Goal: Check status: Check status

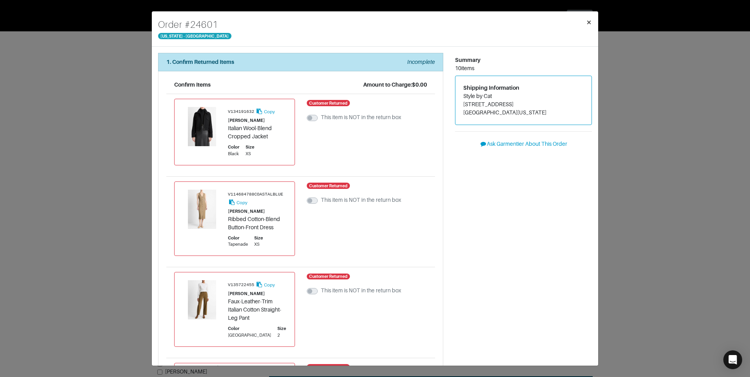
click at [584, 24] on button "×" at bounding box center [588, 22] width 18 height 22
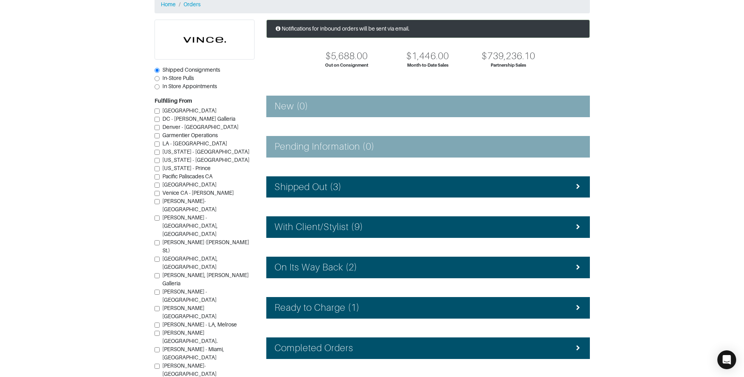
scroll to position [39, 0]
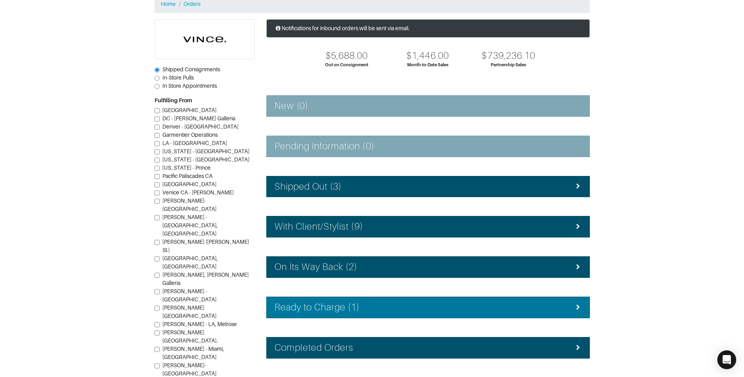
click at [365, 314] on li "Ready to Charge (1)" at bounding box center [427, 308] width 323 height 22
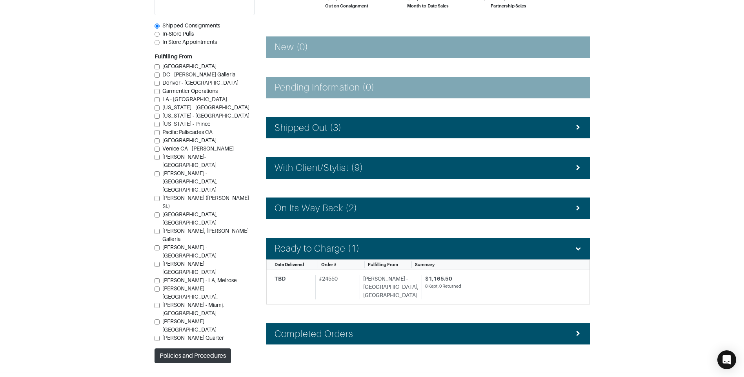
scroll to position [107, 0]
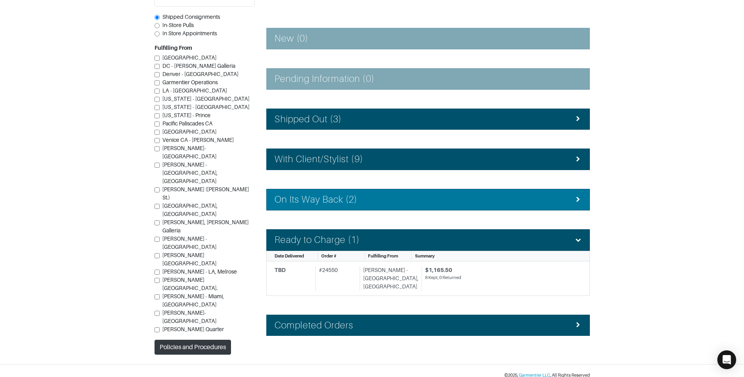
click at [368, 198] on div "On Its Way Back (2)" at bounding box center [427, 199] width 307 height 11
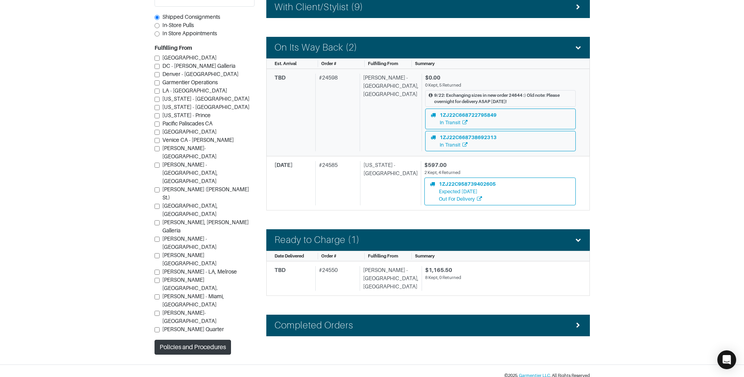
scroll to position [259, 0]
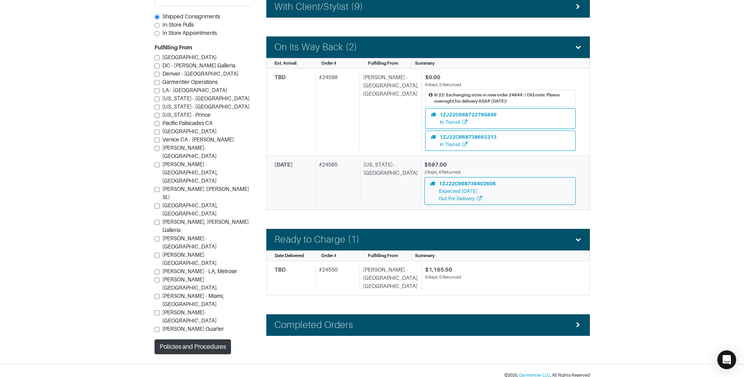
click at [378, 192] on div "[US_STATE] - [GEOGRAPHIC_DATA]" at bounding box center [389, 183] width 58 height 44
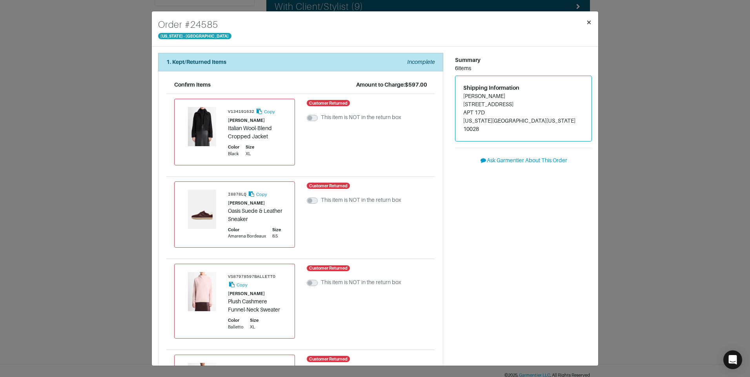
click at [584, 24] on button "×" at bounding box center [588, 22] width 18 height 22
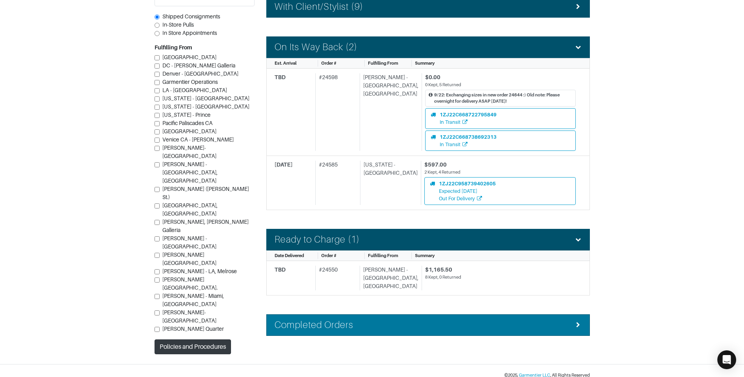
click at [385, 319] on div "Completed Orders" at bounding box center [427, 324] width 307 height 11
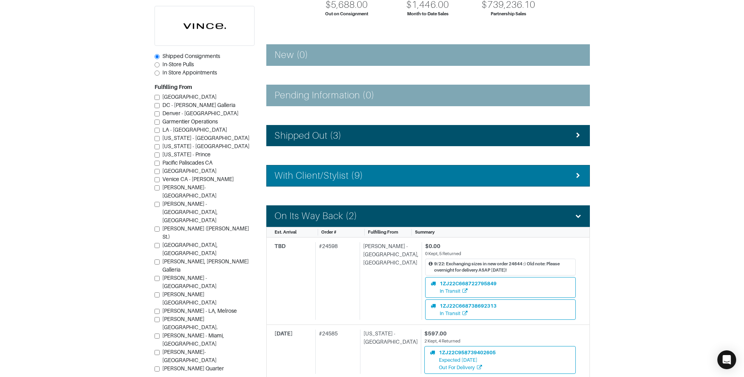
scroll to position [71, 0]
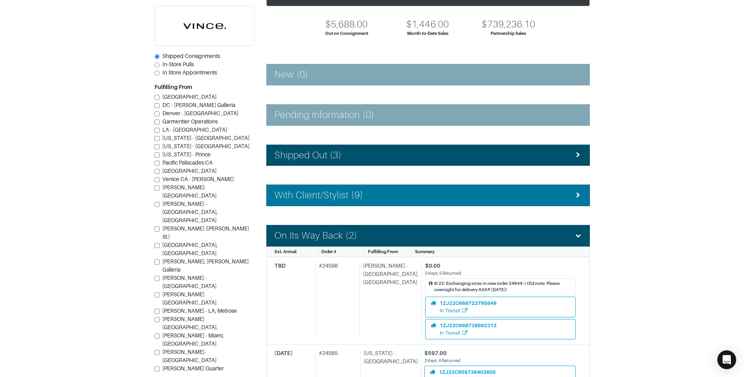
click at [424, 190] on div "With Client/Stylist (9)" at bounding box center [427, 195] width 307 height 11
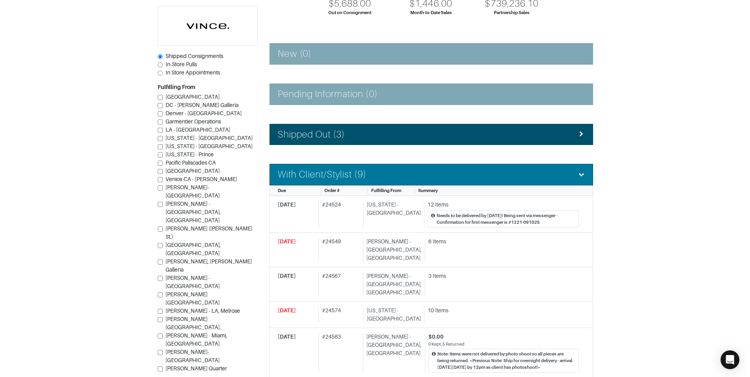
scroll to position [110, 0]
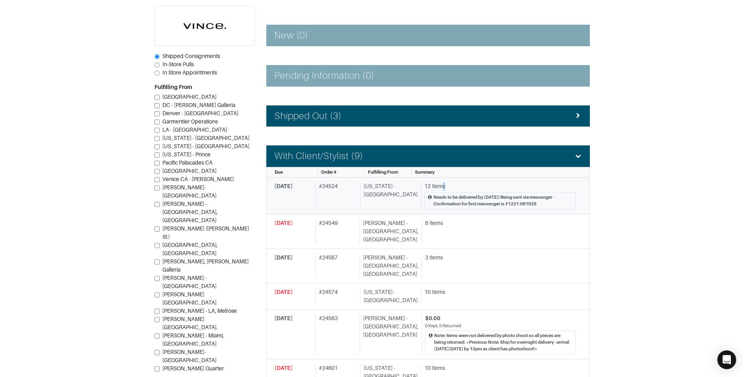
click at [434, 187] on div "12 Items" at bounding box center [499, 186] width 151 height 8
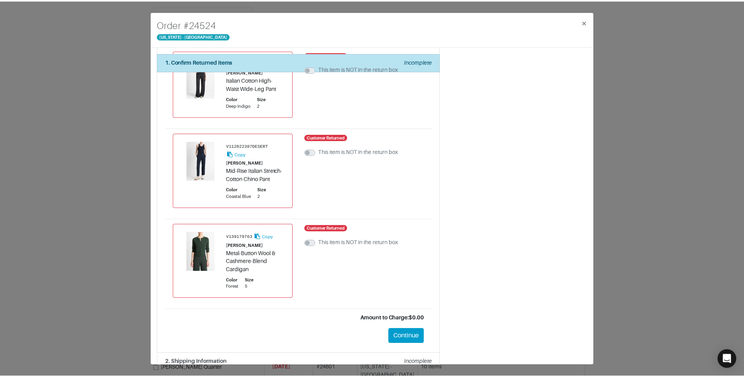
scroll to position [791, 0]
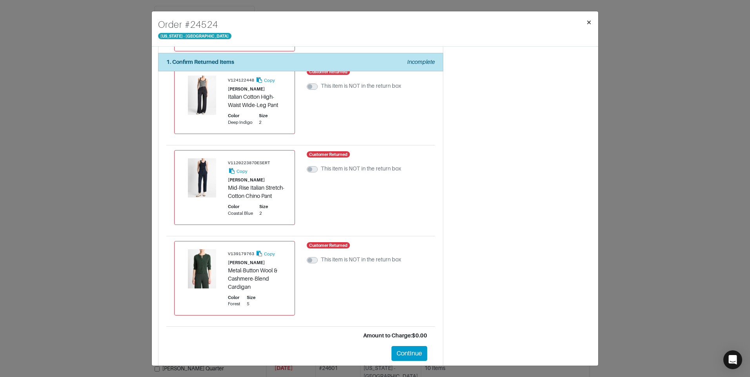
click at [583, 18] on button "×" at bounding box center [588, 22] width 18 height 22
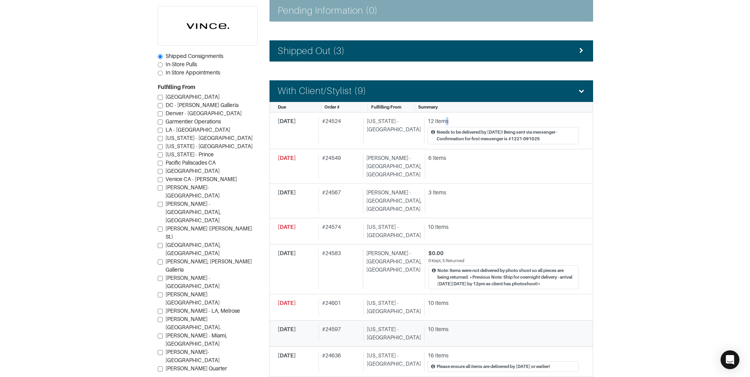
scroll to position [188, 0]
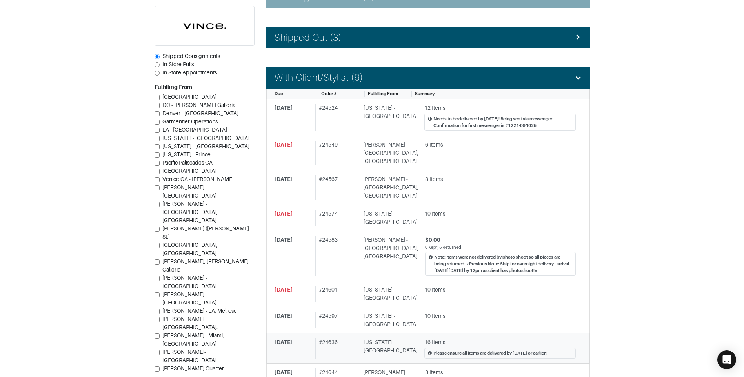
click at [363, 338] on div "[DATE] # 24636 [US_STATE] - [GEOGRAPHIC_DATA] 16 Items Please ensure all items …" at bounding box center [424, 348] width 301 height 20
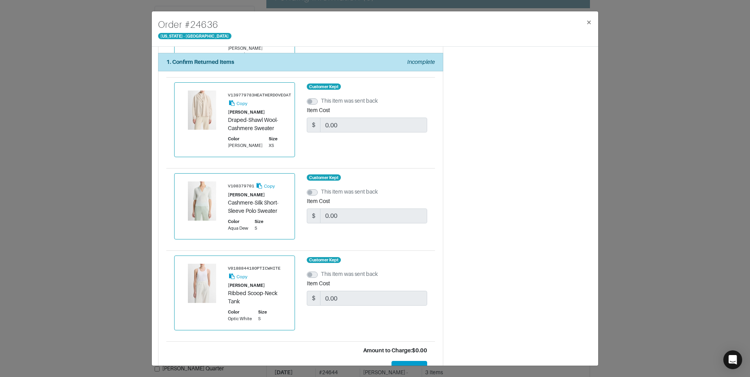
scroll to position [1224, 0]
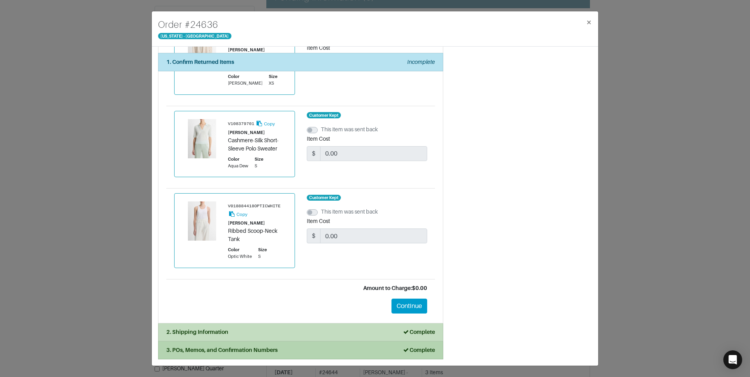
click at [274, 348] on strong "3. POs, Memos, and Confirmation Numbers" at bounding box center [221, 350] width 111 height 6
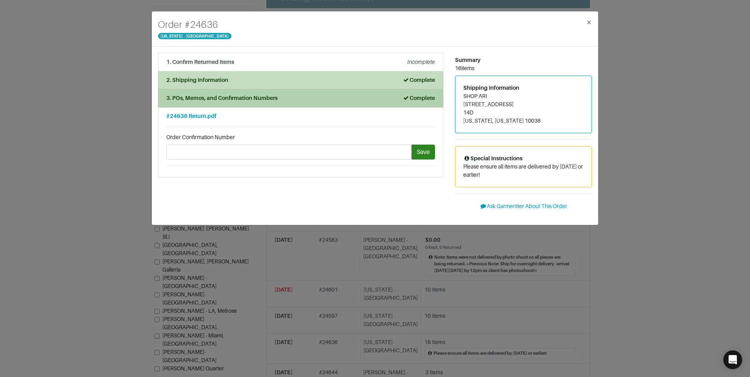
scroll to position [0, 0]
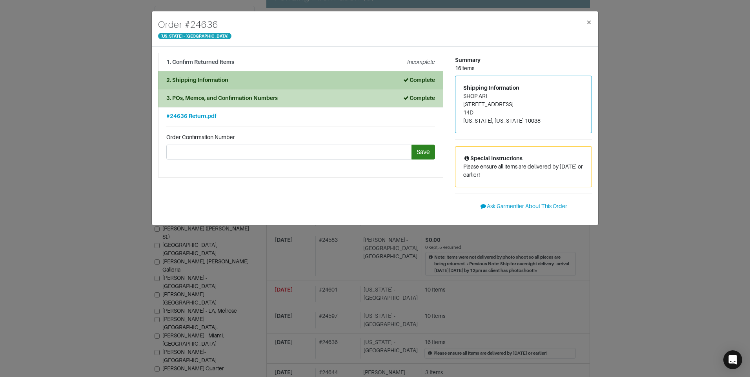
click at [311, 83] on div "2. Shipping Information Complete" at bounding box center [300, 80] width 269 height 8
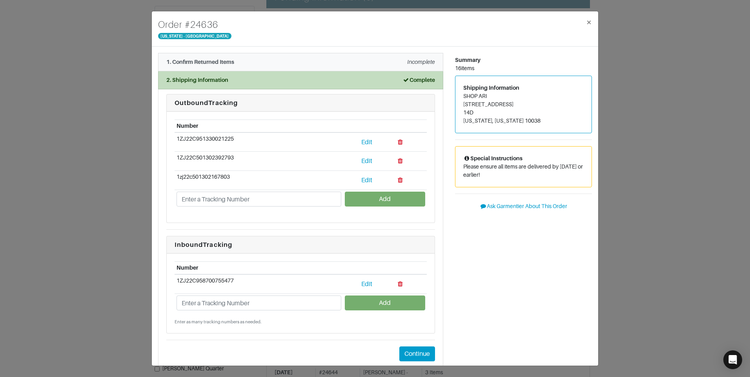
click at [258, 64] on div "1. Confirm Returned Items Incomplete" at bounding box center [300, 62] width 269 height 8
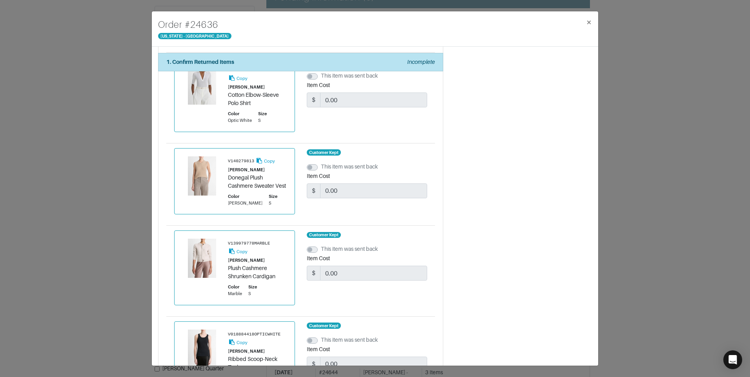
scroll to position [392, 0]
